Goal: Task Accomplishment & Management: Complete application form

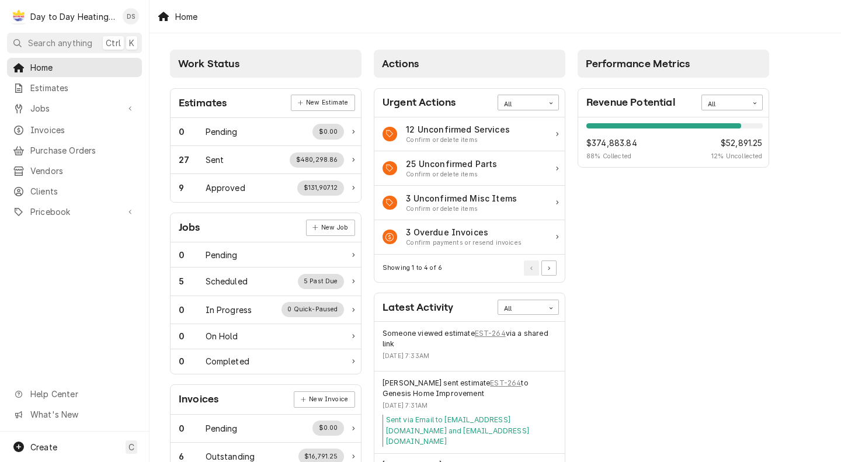
click at [744, 253] on div "Performance Metrics Revenue Potential All 88% $374,883.84 88 % Collected $52,89…" at bounding box center [674, 361] width 204 height 634
click at [64, 120] on link "Invoices" at bounding box center [74, 129] width 135 height 19
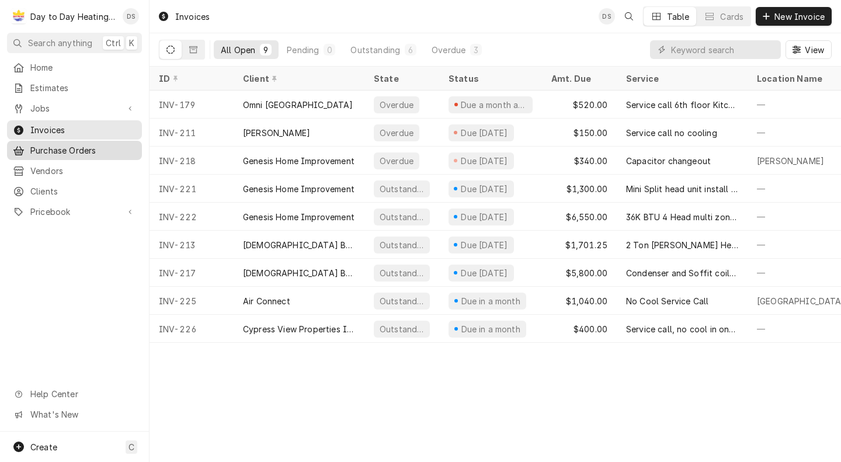
click at [61, 152] on div "Purchase Orders" at bounding box center [74, 150] width 130 height 15
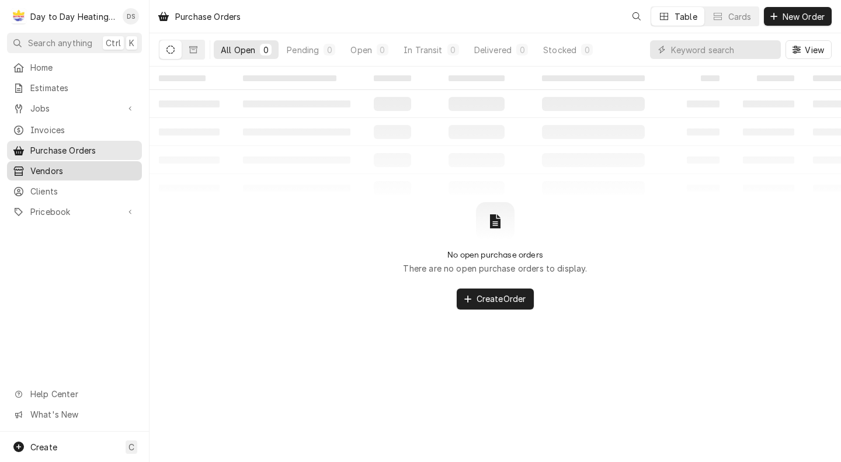
click at [50, 167] on span "Vendors" at bounding box center [83, 171] width 106 height 12
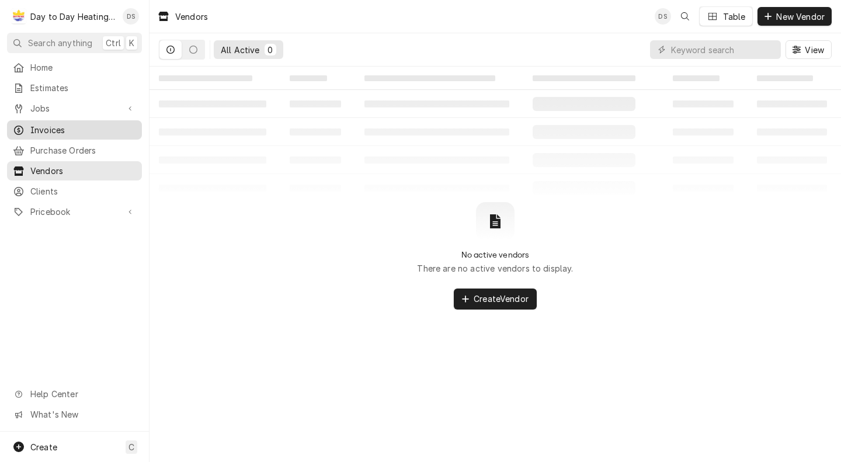
click at [57, 129] on span "Invoices" at bounding box center [83, 130] width 106 height 12
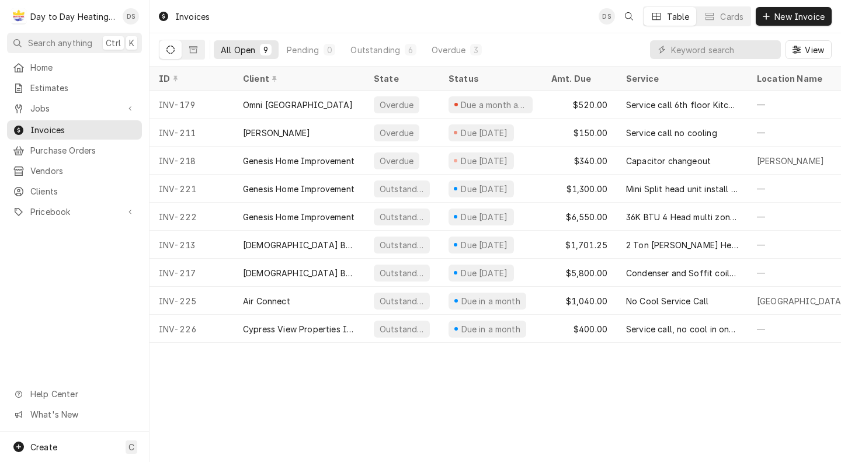
click at [84, 232] on div "Home Estimates Jobs Jobs Job Series Invoices Purchase Orders Vendors Clients Pr…" at bounding box center [74, 245] width 149 height 374
click at [84, 109] on span "Jobs" at bounding box center [74, 108] width 88 height 12
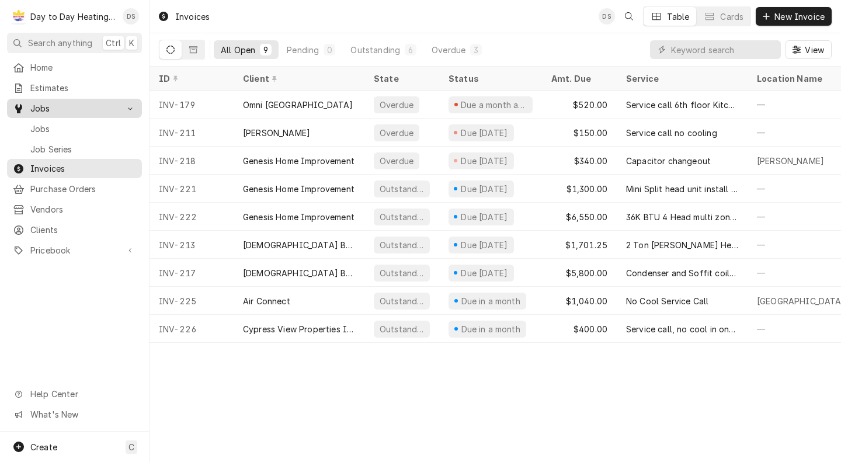
click at [84, 109] on span "Jobs" at bounding box center [74, 108] width 88 height 12
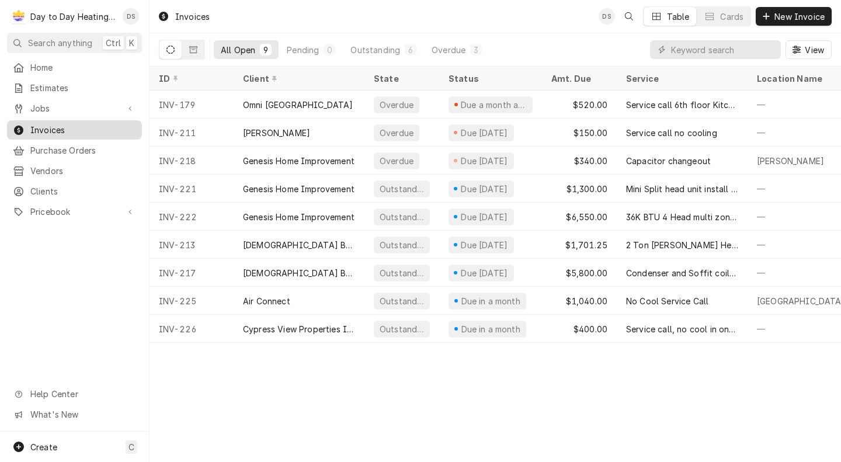
click at [49, 127] on span "Invoices" at bounding box center [83, 130] width 106 height 12
click at [70, 111] on div "Jobs" at bounding box center [74, 108] width 130 height 15
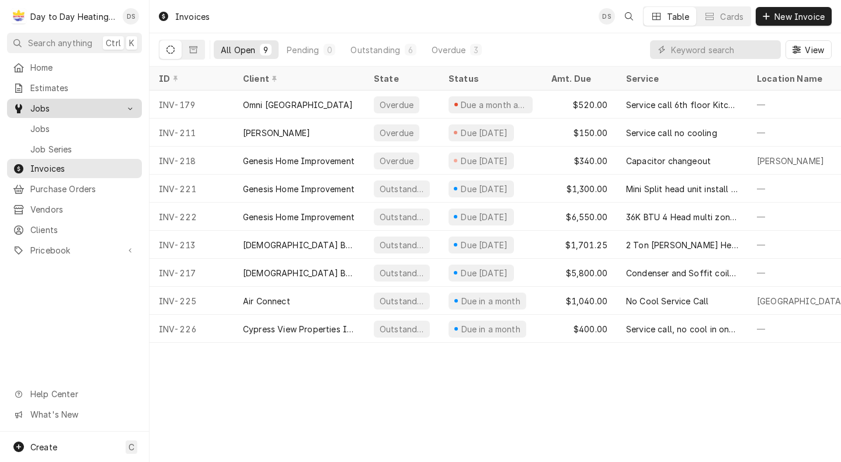
click at [70, 111] on div "Jobs" at bounding box center [74, 108] width 130 height 15
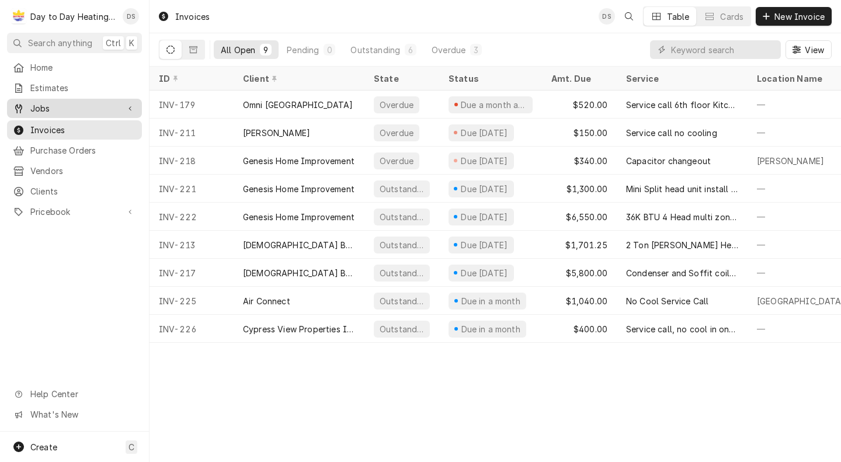
click at [57, 109] on span "Jobs" at bounding box center [74, 108] width 88 height 12
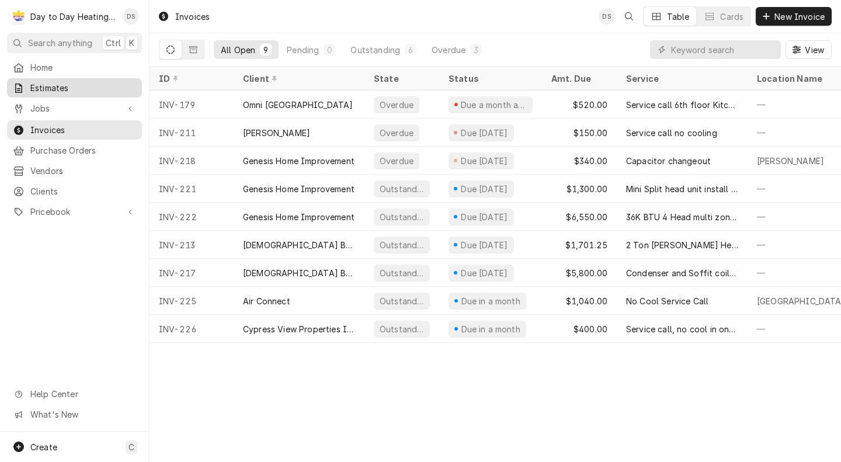
click at [70, 84] on span "Estimates" at bounding box center [83, 88] width 106 height 12
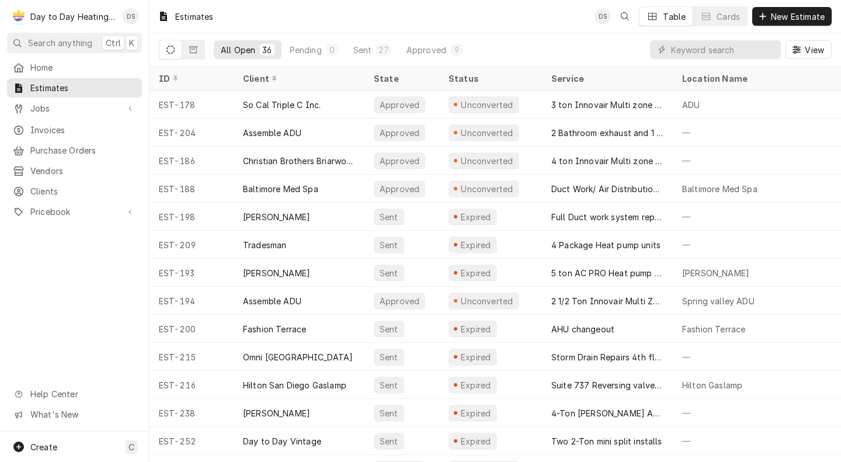
click at [282, 60] on div "All Open 36 Pending 0 Sent 27 Approved 9" at bounding box center [342, 49] width 256 height 33
click at [410, 43] on button "Approved 9" at bounding box center [435, 49] width 70 height 19
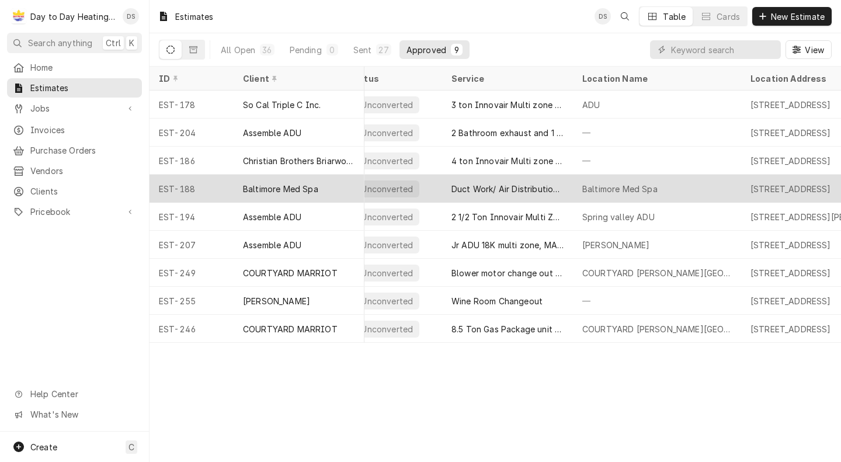
scroll to position [0, 2]
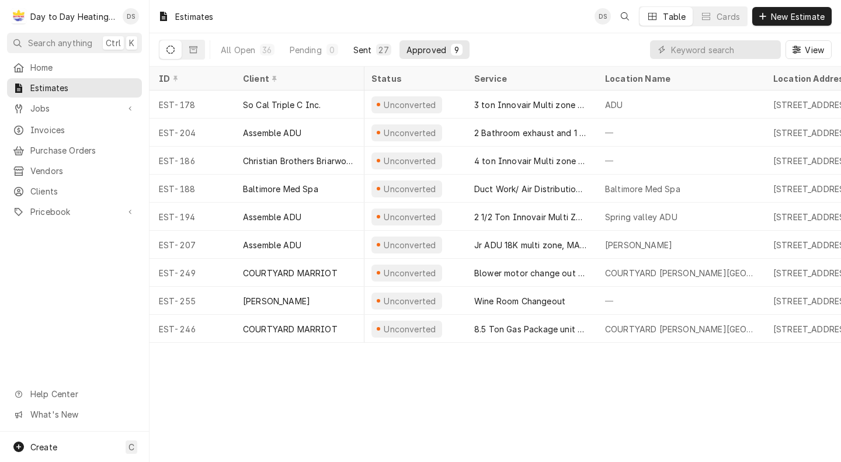
click at [362, 50] on div "Sent" at bounding box center [363, 50] width 19 height 12
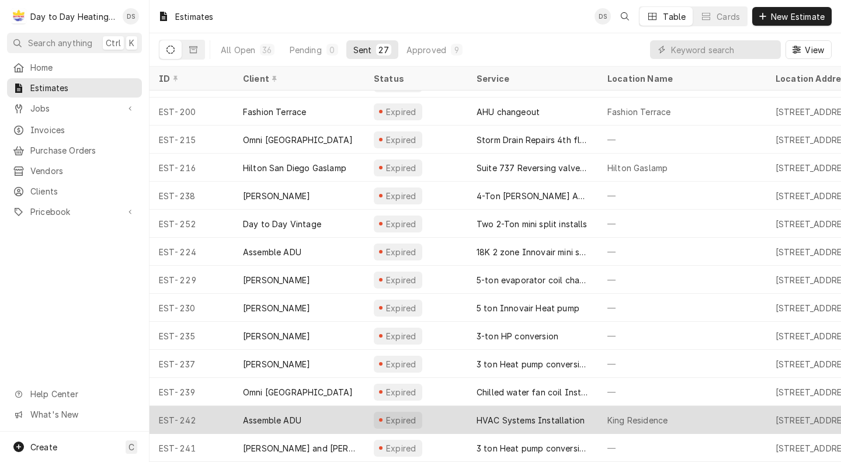
scroll to position [0, 0]
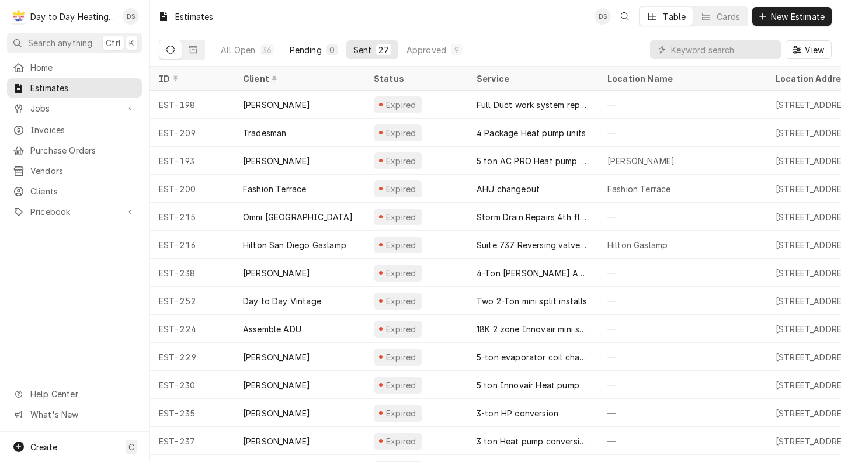
click at [310, 50] on div "Pending" at bounding box center [306, 50] width 32 height 12
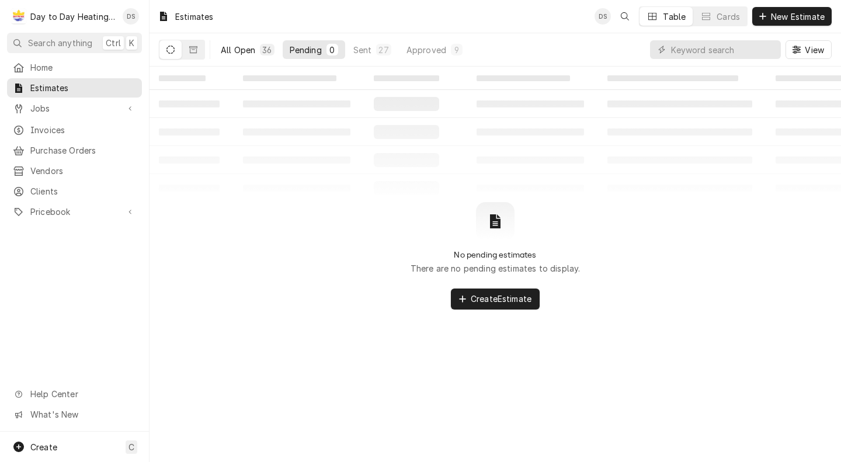
click at [240, 56] on button "All Open 36" at bounding box center [248, 49] width 68 height 19
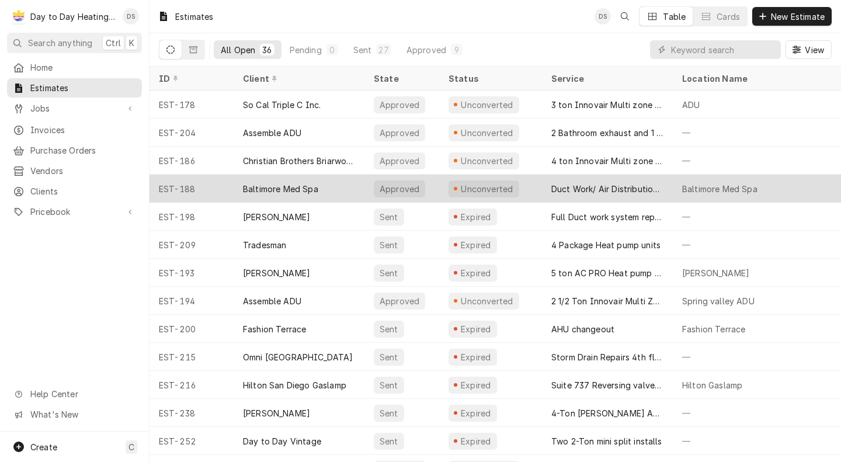
click at [257, 192] on div "Baltimore Med Spa" at bounding box center [280, 189] width 75 height 12
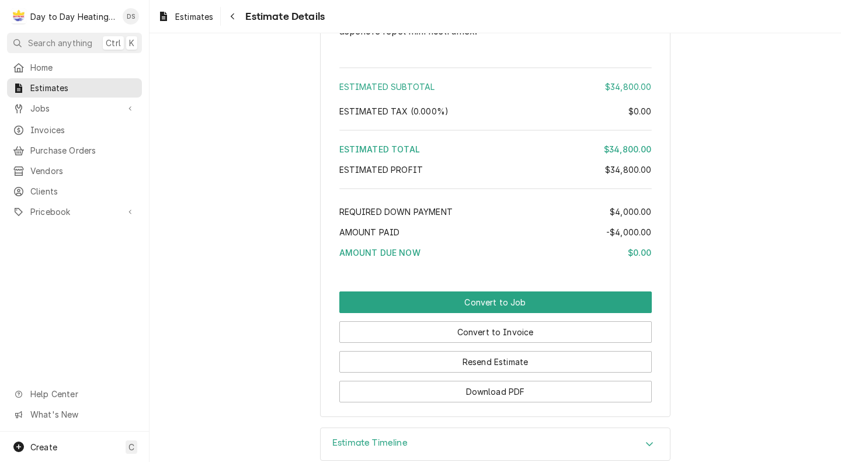
scroll to position [5169, 0]
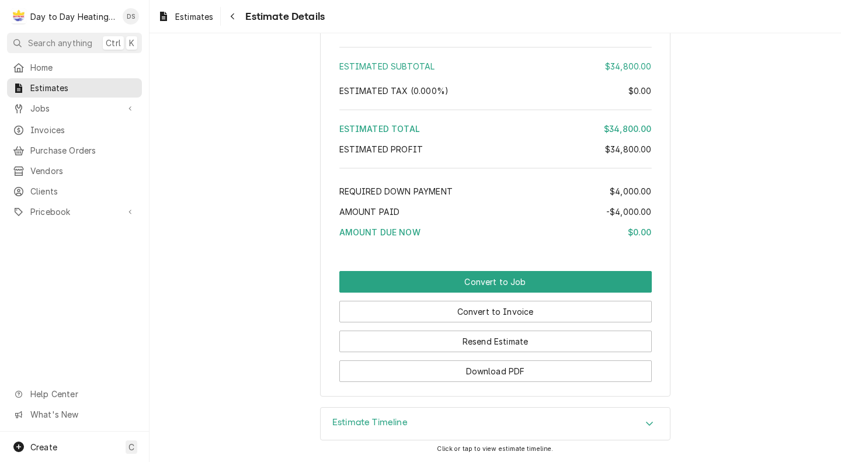
click at [646, 421] on icon "Accordion Header" at bounding box center [650, 423] width 8 height 9
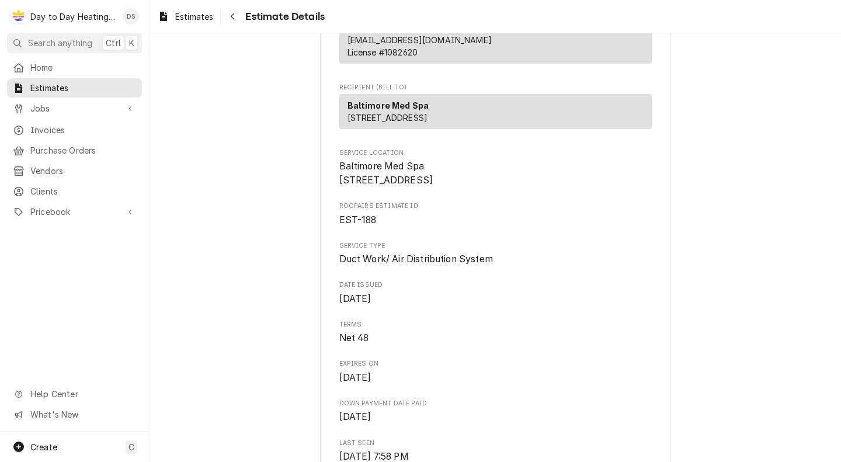
scroll to position [158, 0]
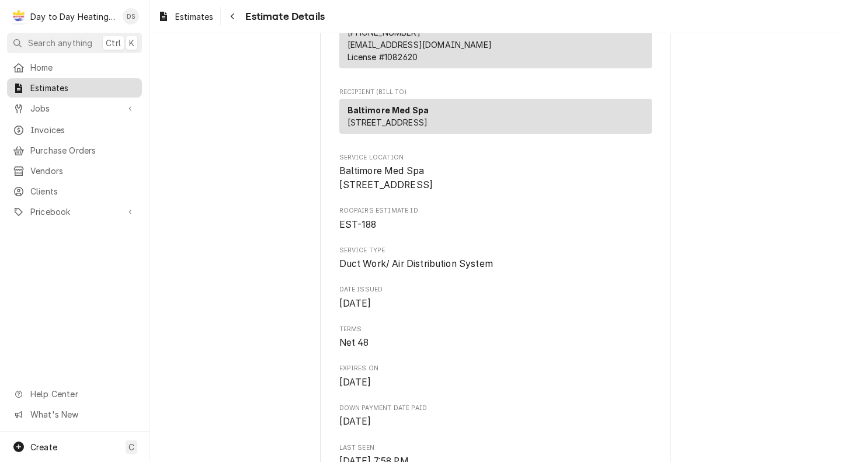
click at [79, 82] on span "Estimates" at bounding box center [83, 88] width 106 height 12
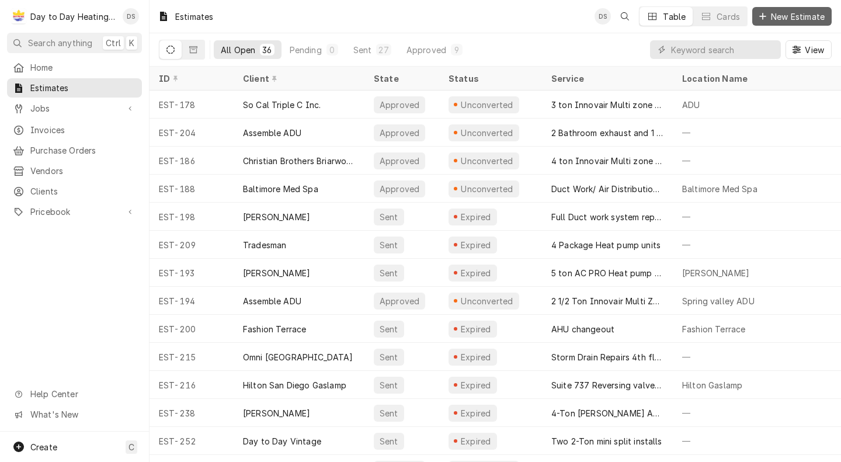
click at [772, 12] on span "New Estimate" at bounding box center [798, 17] width 58 height 12
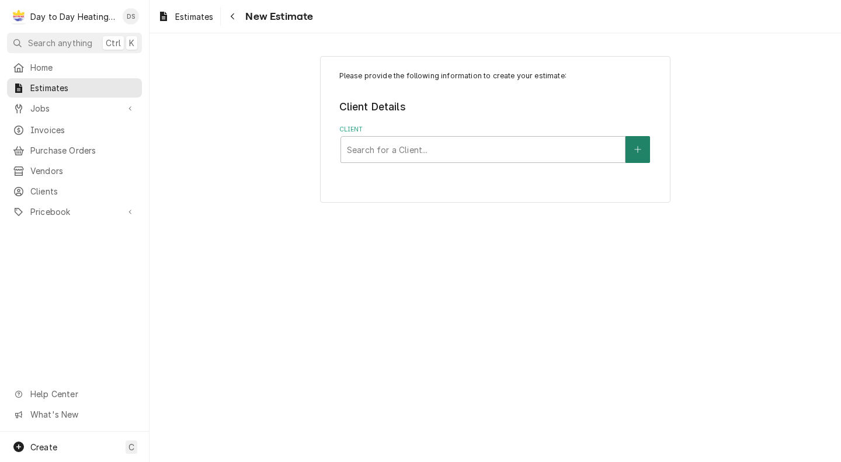
click at [637, 148] on icon "Create New Client" at bounding box center [638, 150] width 7 height 8
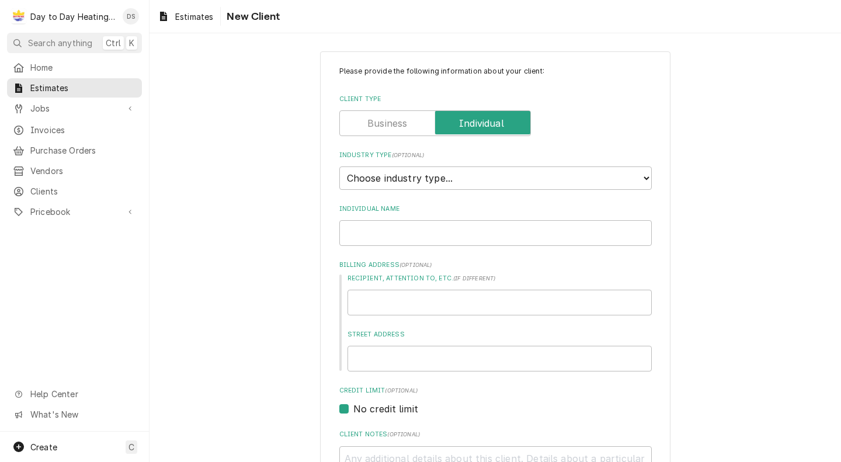
scroll to position [1, 0]
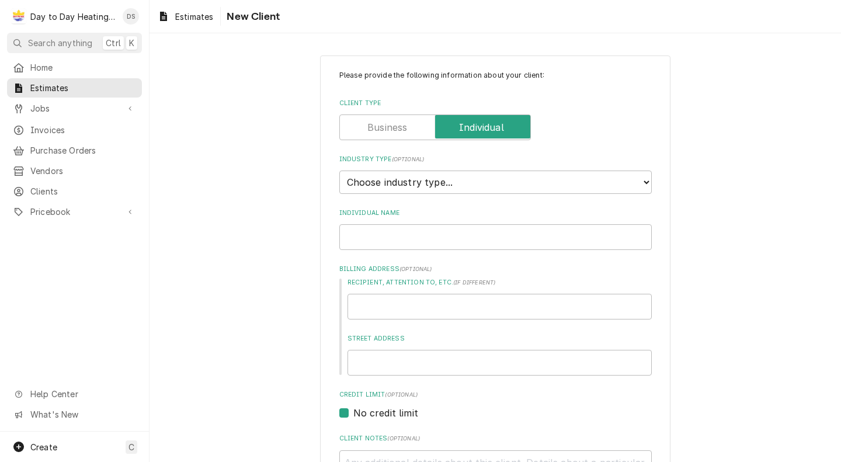
click at [399, 125] on label "Client Type" at bounding box center [436, 128] width 192 height 26
click at [399, 125] on input "Client Type" at bounding box center [435, 128] width 181 height 26
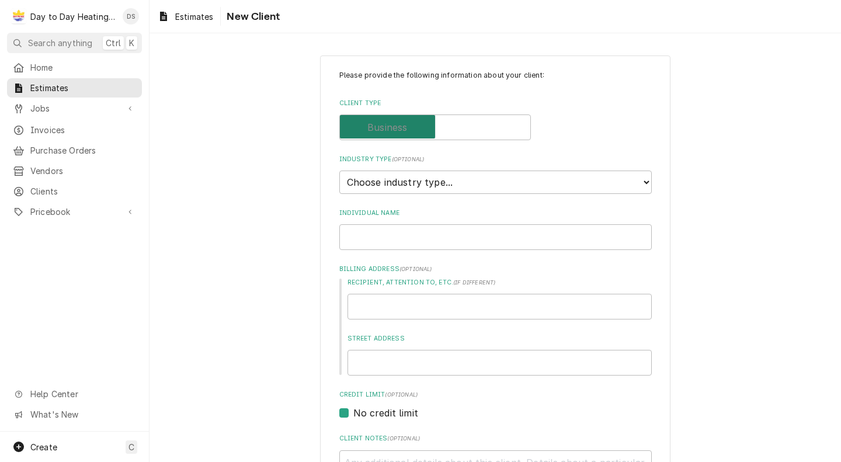
checkbox input "false"
type textarea "x"
click at [476, 140] on input "Client Type" at bounding box center [435, 128] width 181 height 26
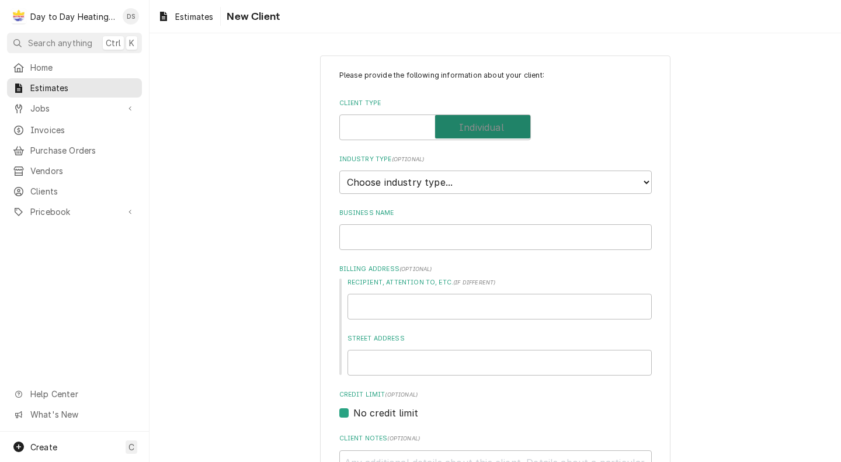
checkbox input "true"
type textarea "x"
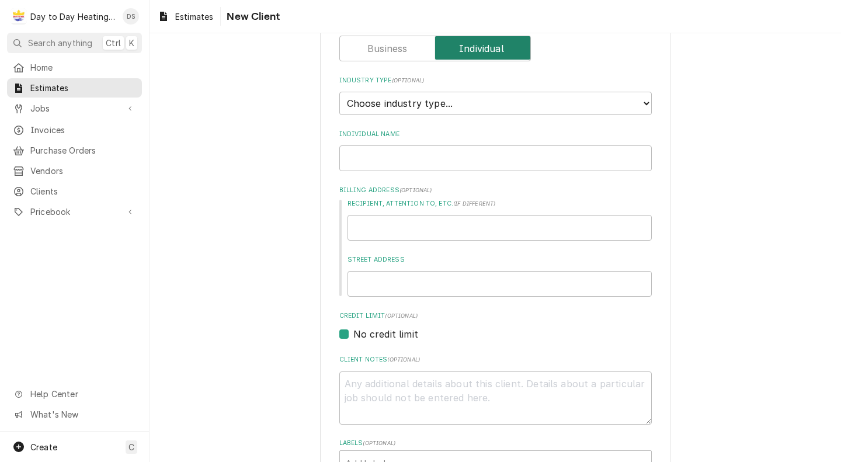
scroll to position [95, 0]
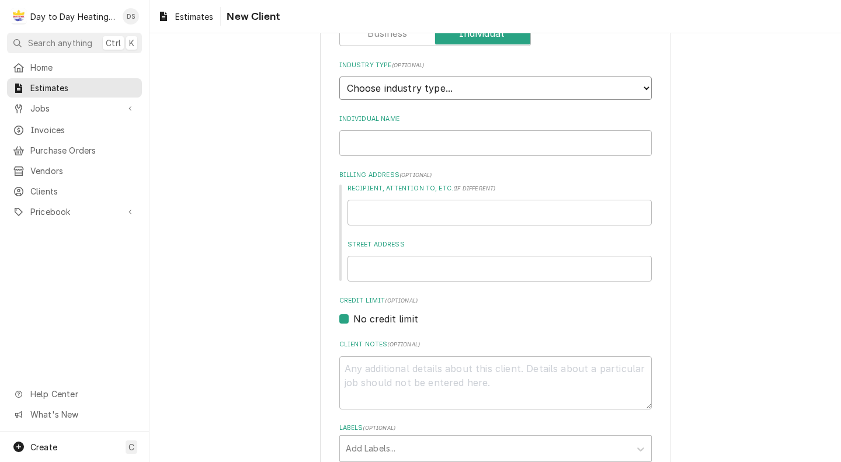
click at [517, 89] on select "Choose industry type... Residential Commercial Industrial Government" at bounding box center [496, 88] width 313 height 23
select select "1"
click at [340, 77] on select "Choose industry type... Residential Commercial Industrial Government" at bounding box center [496, 88] width 313 height 23
click at [457, 147] on input "Individual Name" at bounding box center [496, 143] width 313 height 26
type textarea "x"
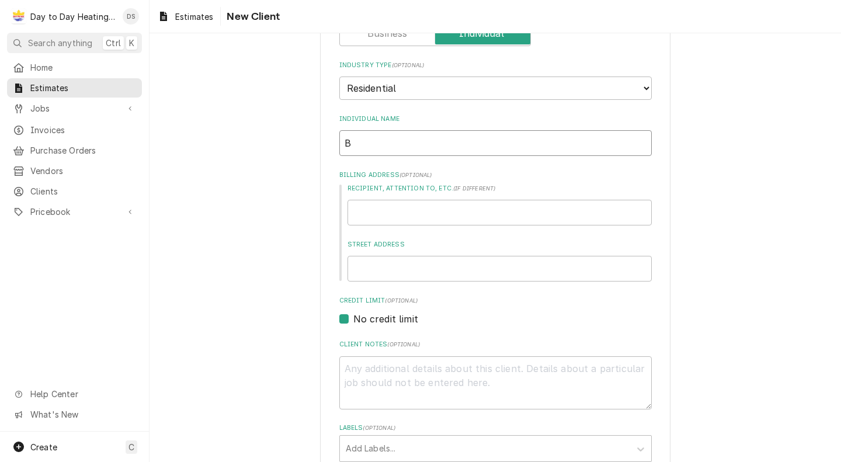
type input "B"
type textarea "x"
type input "Bi"
type textarea "x"
type input "Bil"
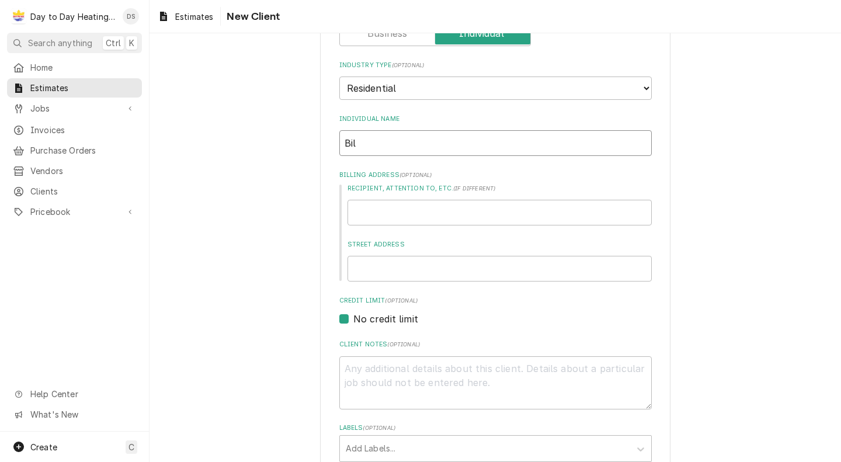
type textarea "x"
type input "Bill"
type textarea "x"
type input "Billy"
type textarea "x"
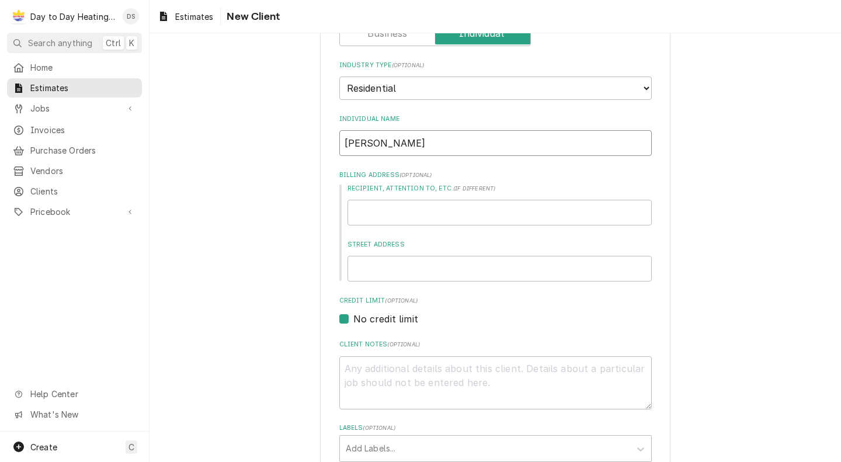
type input "Billy"
type textarea "x"
type input "Billy B"
type textarea "x"
type input "Billy BO"
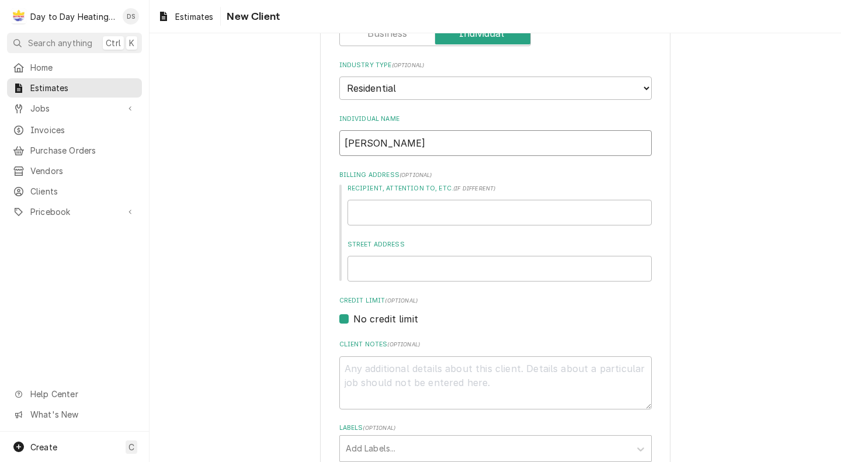
type textarea "x"
type input "Billy BO\"
type textarea "x"
type input "Billy BO"
type textarea "x"
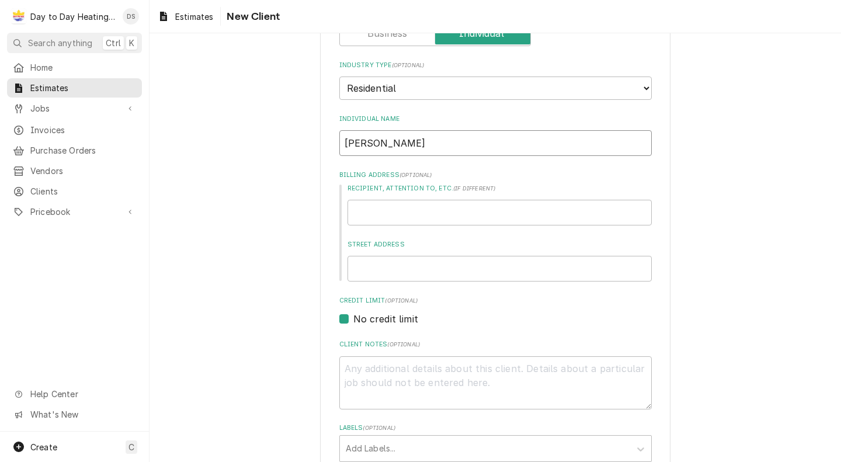
type input "Billy B"
type textarea "x"
type input "Billy Bo"
type textarea "x"
type input "Billy Bob"
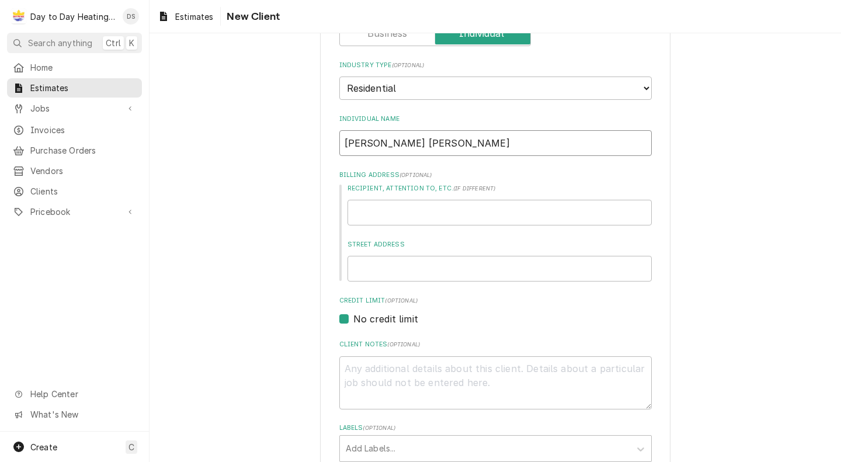
type textarea "x"
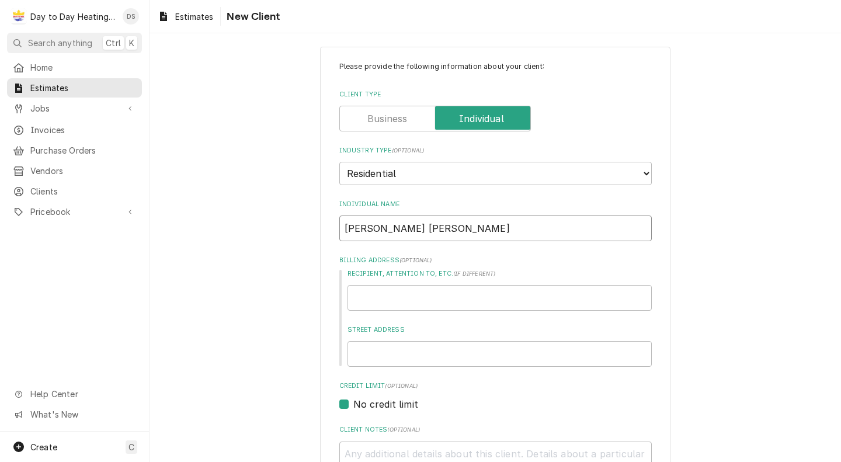
scroll to position [6, 0]
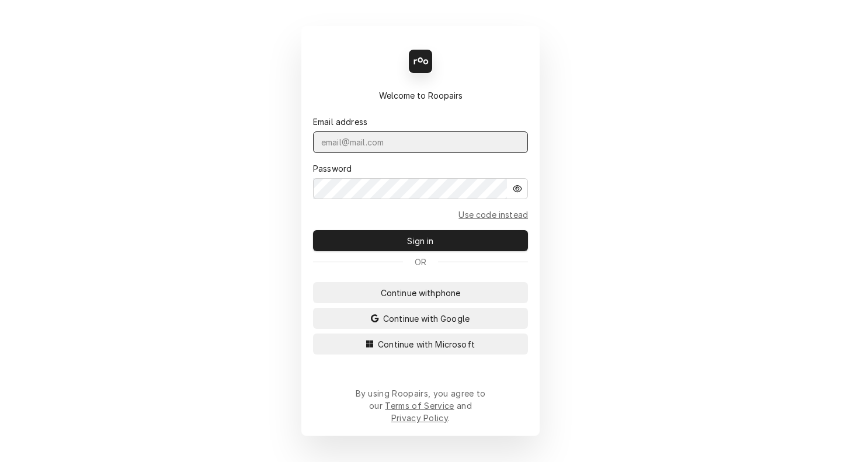
click at [381, 153] on input "Dynamic Content Wrapper" at bounding box center [420, 142] width 215 height 22
click at [382, 152] on input "Dynamic Content Wrapper" at bounding box center [420, 142] width 215 height 22
type input "d"
type input "[PERSON_NAME][EMAIL_ADDRESS][DOMAIN_NAME]"
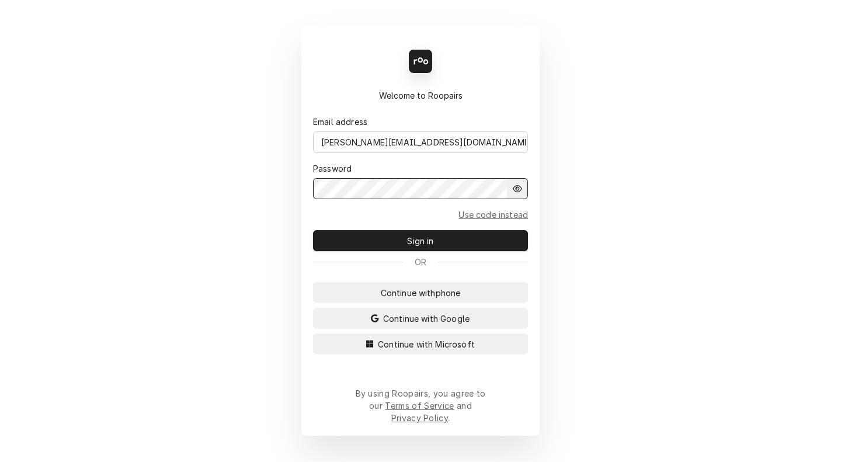
click at [313, 230] on button "Sign in" at bounding box center [420, 240] width 215 height 21
